Goal: Check status: Check status

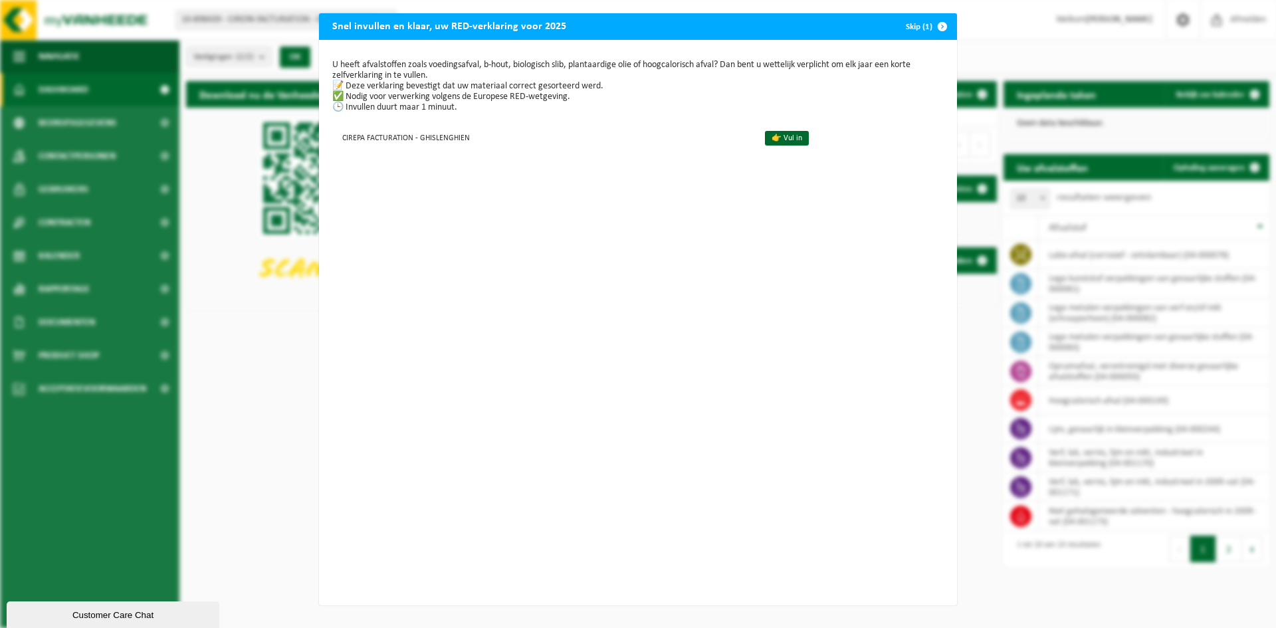
click at [935, 25] on span "button" at bounding box center [942, 26] width 27 height 27
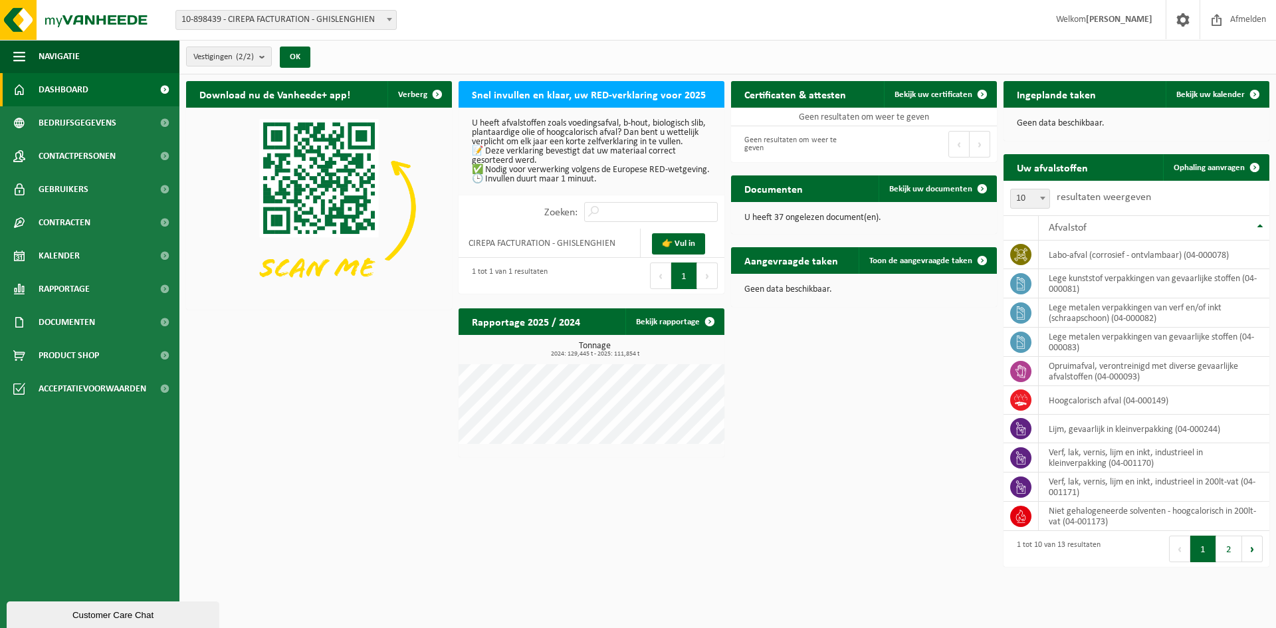
click at [935, 25] on div "Vestiging: 10-898439 - CIREPA FACTURATION - GHISLENGHIEN 10-774403 - CIREPA - G…" at bounding box center [638, 20] width 1276 height 41
click at [907, 254] on link "Toon de aangevraagde taken" at bounding box center [926, 260] width 137 height 27
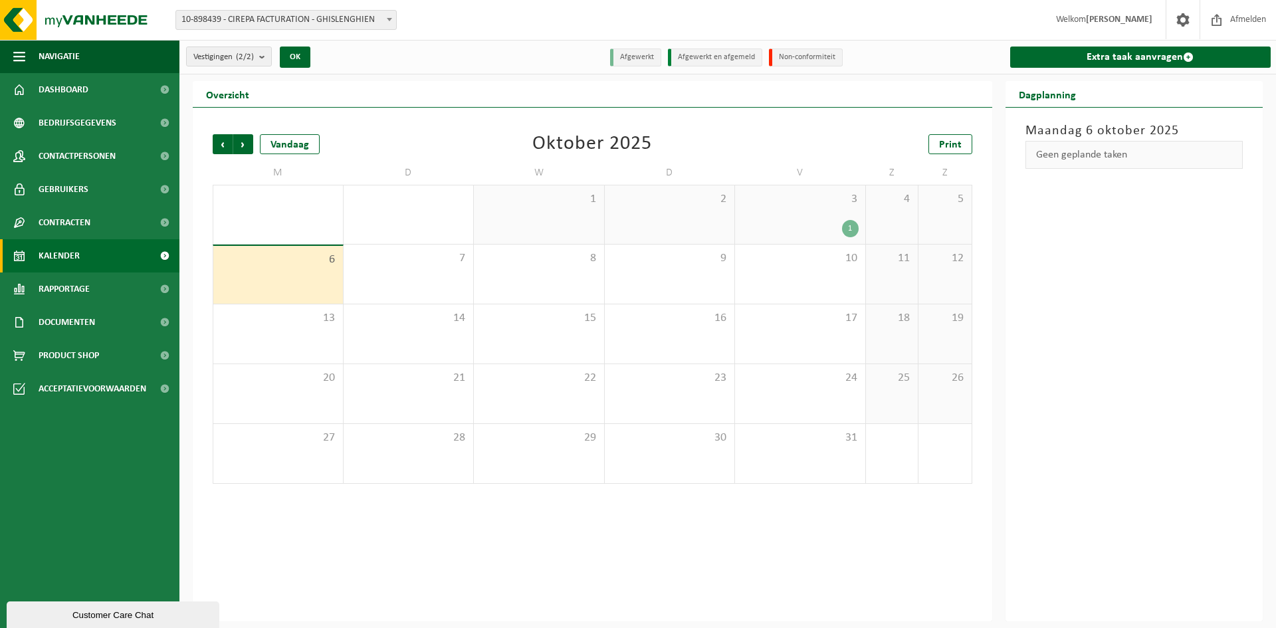
click at [820, 224] on div "1" at bounding box center [800, 228] width 117 height 17
